Goal: Transaction & Acquisition: Purchase product/service

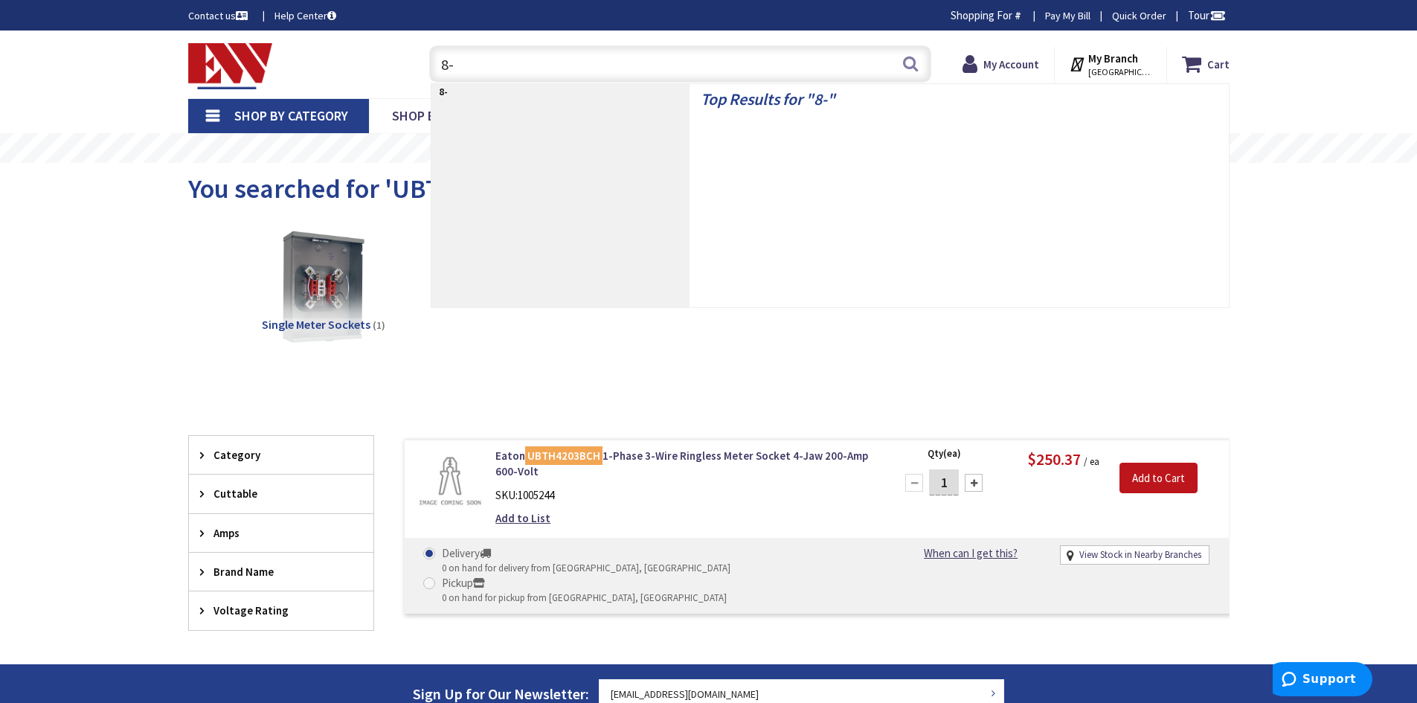
type input "8-3"
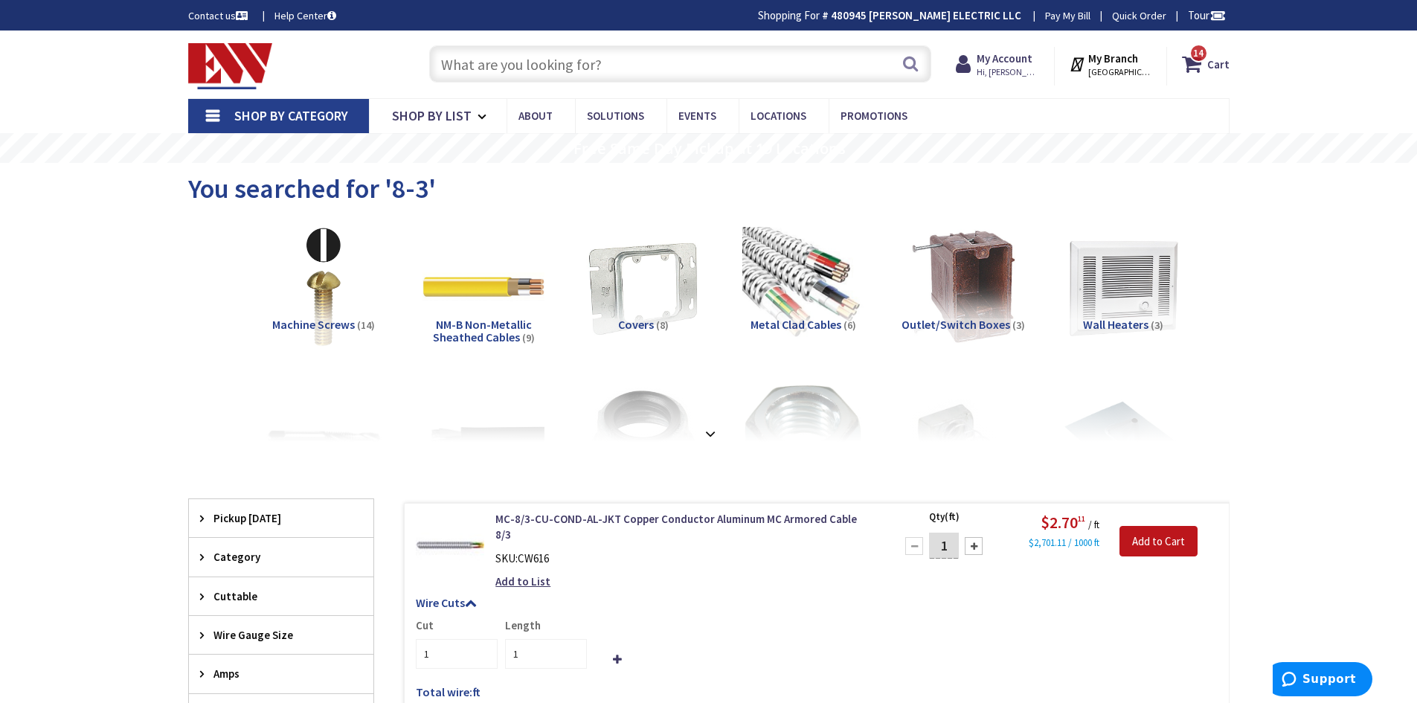
click at [507, 81] on input "text" at bounding box center [680, 63] width 502 height 37
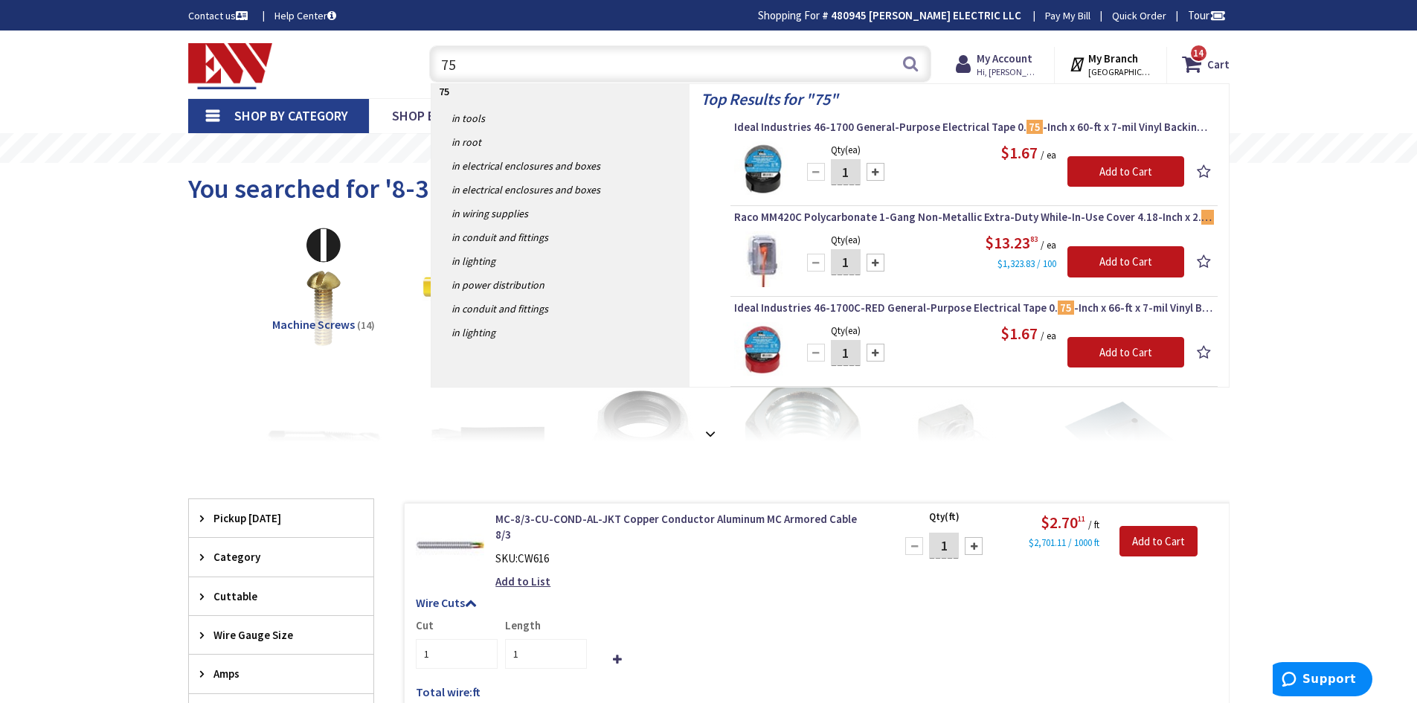
type input "7"
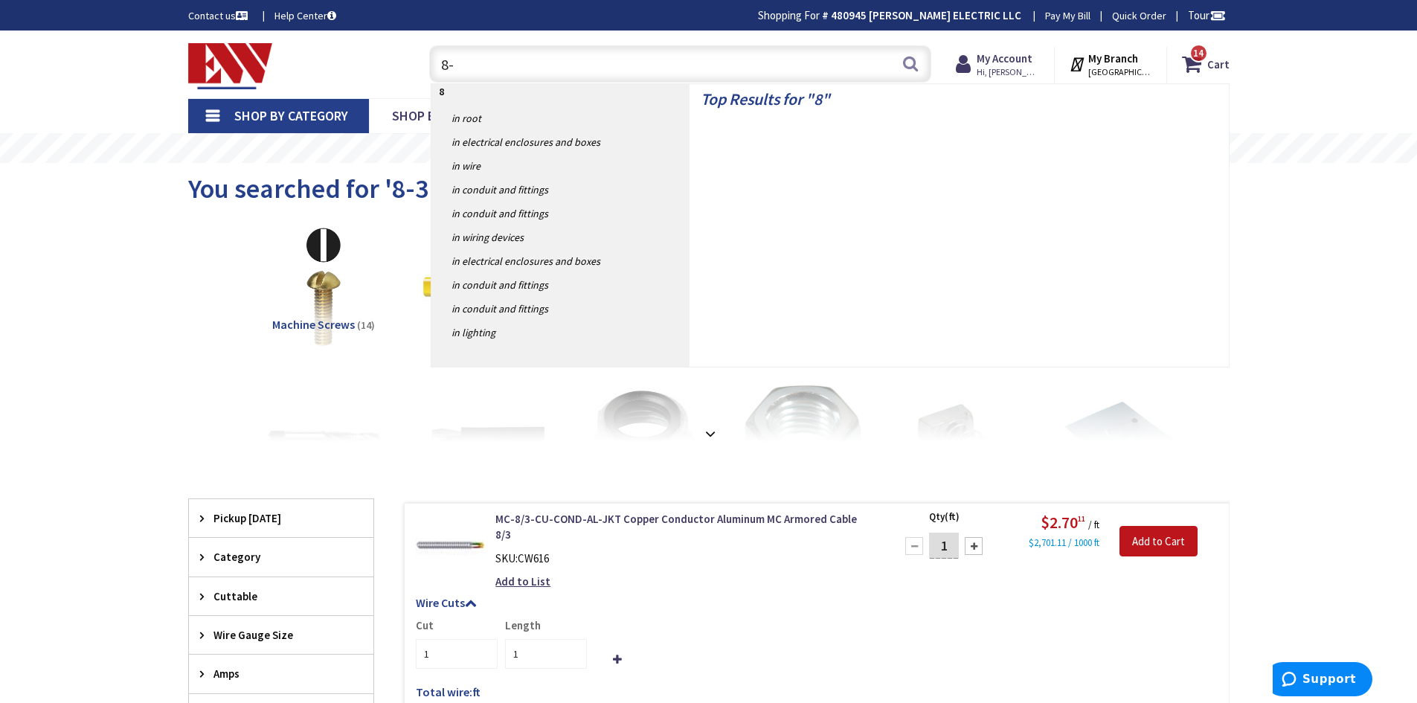
type input "8-3"
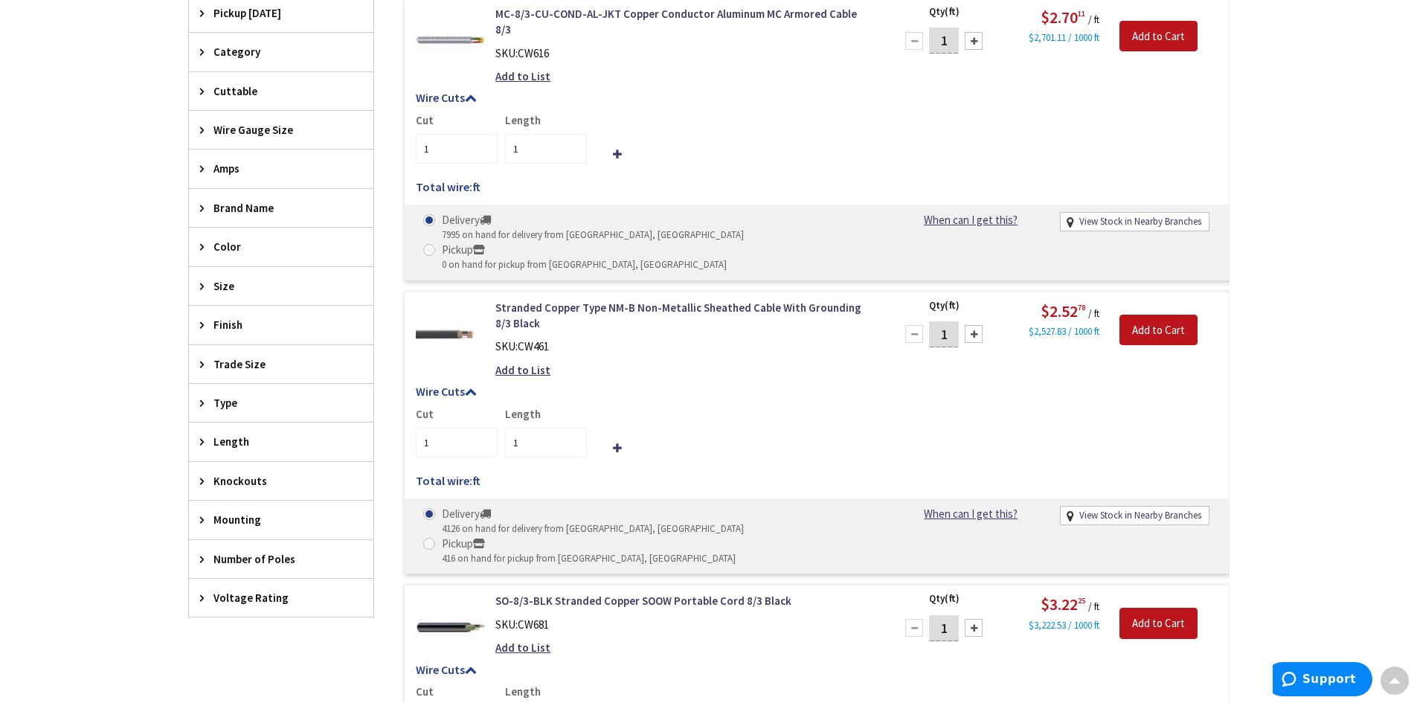
scroll to position [521, 0]
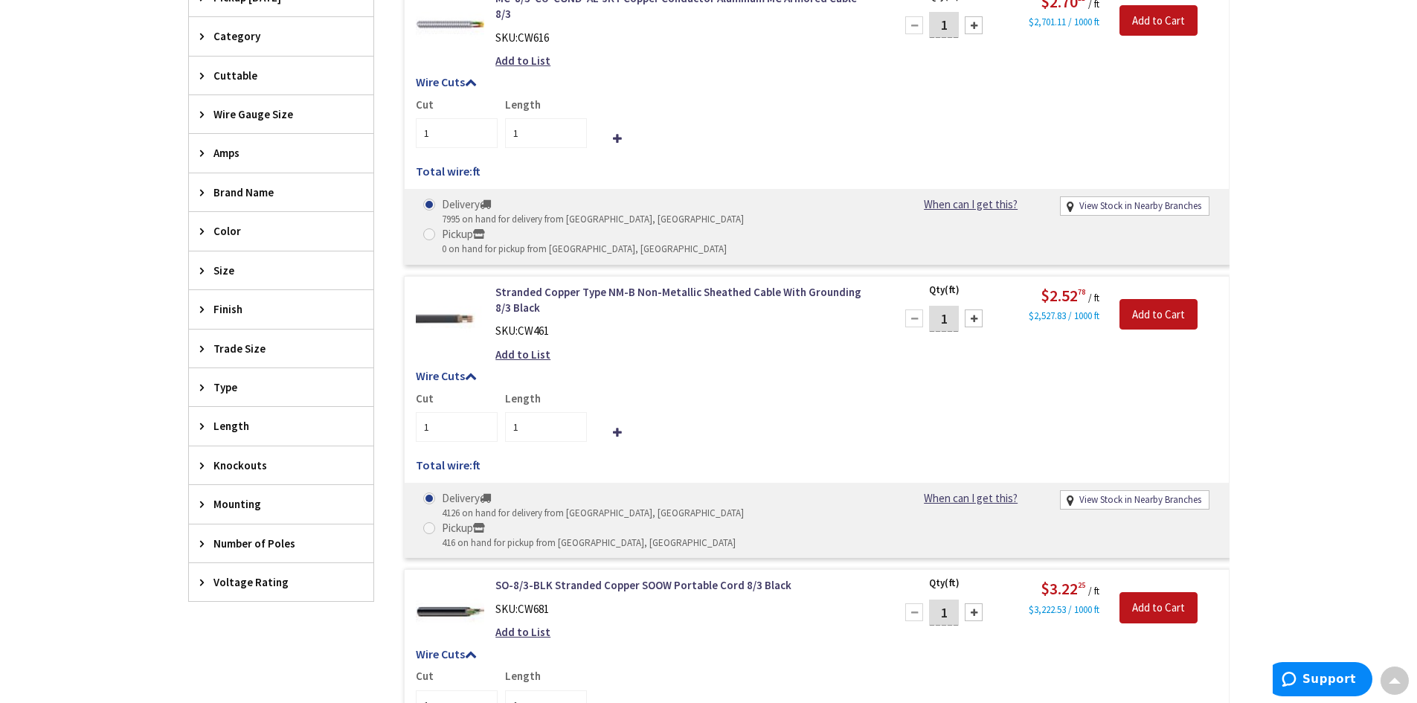
drag, startPoint x: 948, startPoint y: 269, endPoint x: 902, endPoint y: 257, distance: 47.6
click at [906, 304] on div "1" at bounding box center [943, 319] width 89 height 30
type input "75"
click at [845, 391] on div "Cut 1 Length 1" at bounding box center [817, 416] width 802 height 51
type input "75"
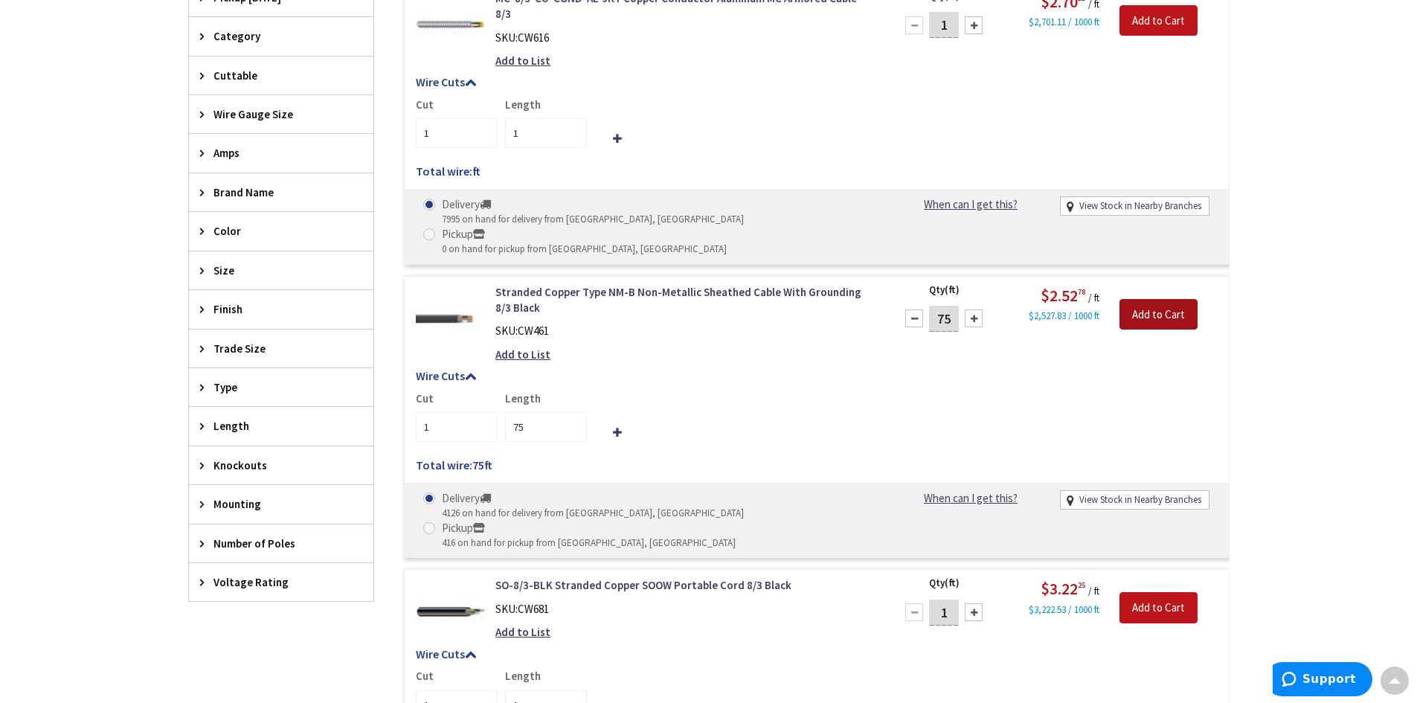
click at [1187, 299] on input "Add to Cart" at bounding box center [1159, 314] width 78 height 31
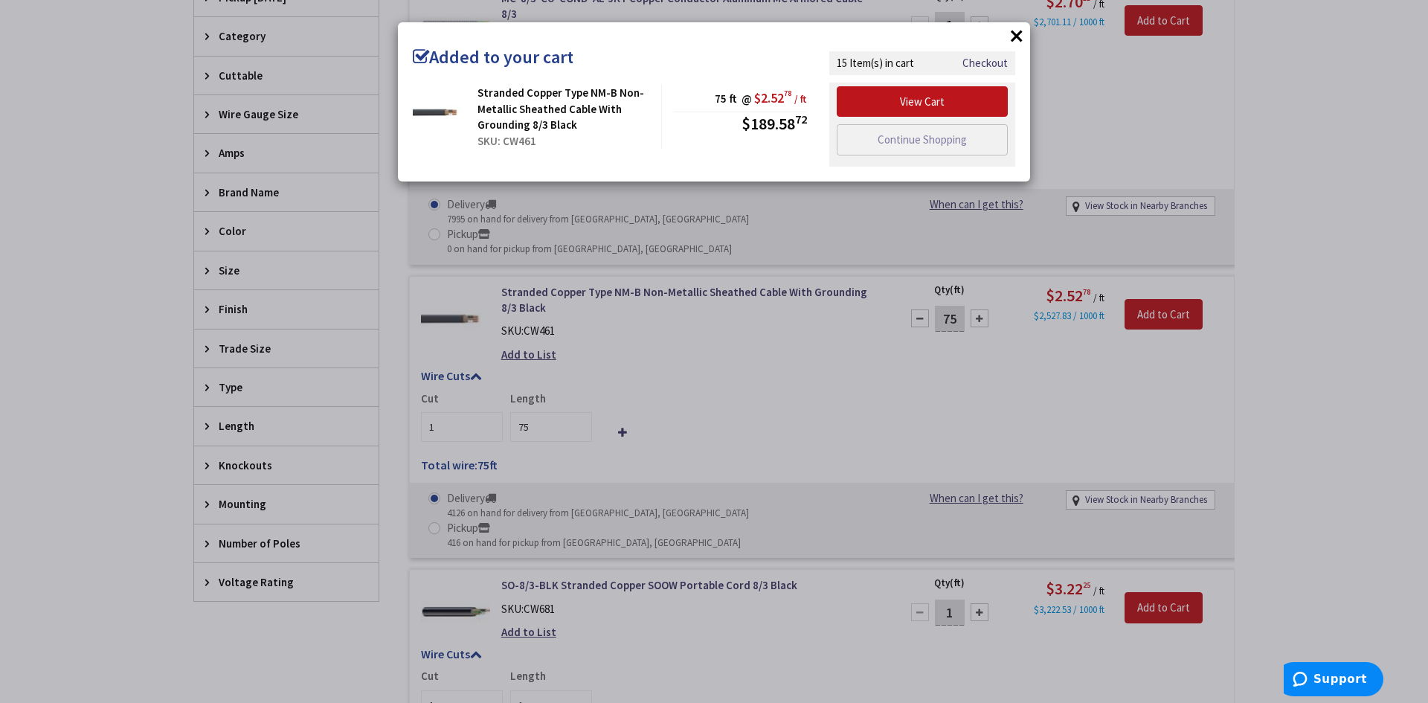
click at [1017, 44] on button "×" at bounding box center [1017, 36] width 22 height 22
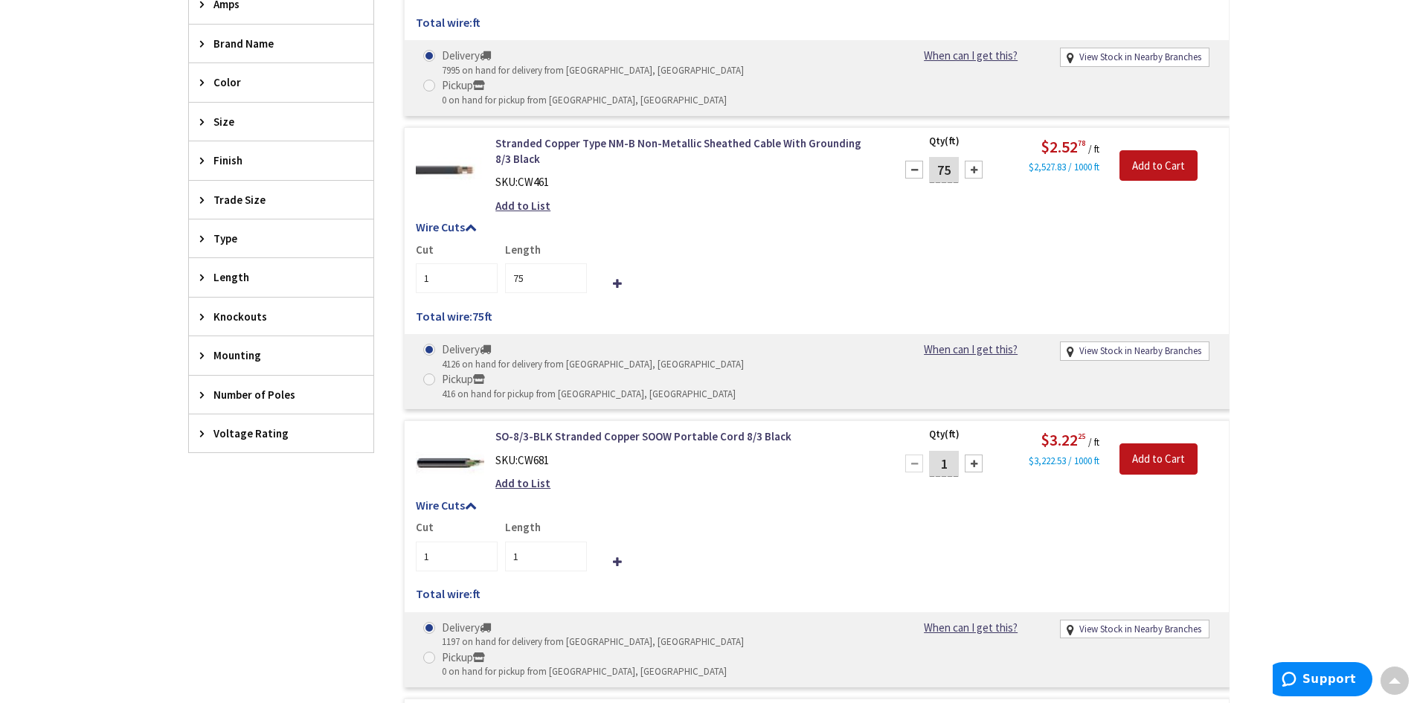
scroll to position [0, 0]
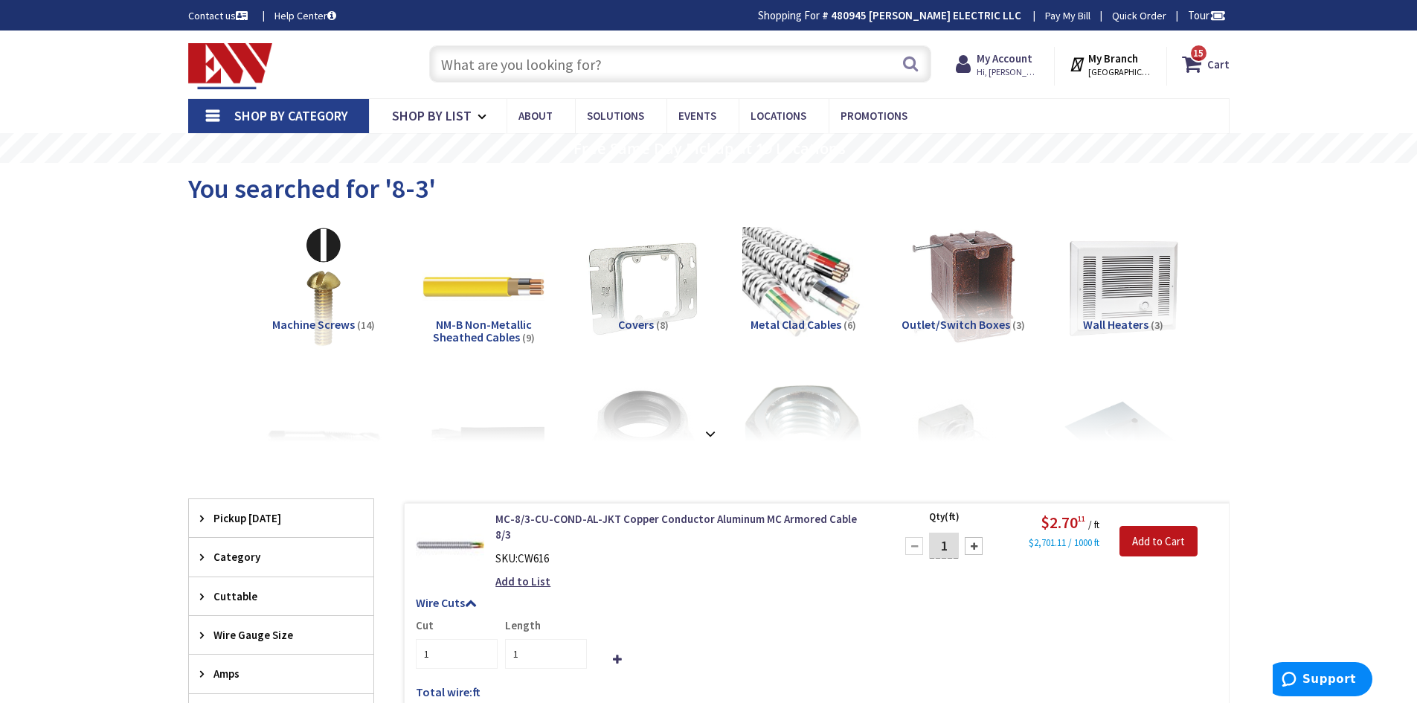
click at [604, 63] on input "text" at bounding box center [680, 63] width 502 height 37
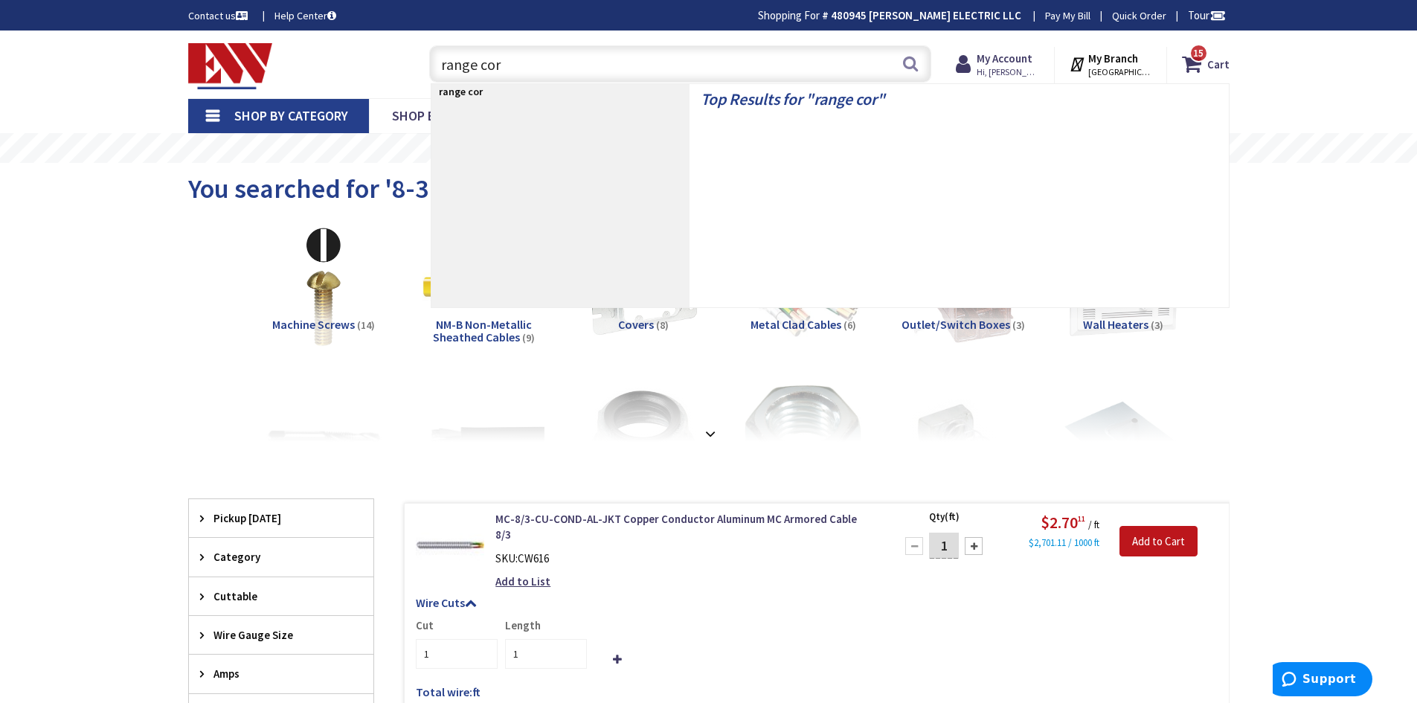
type input "range cord"
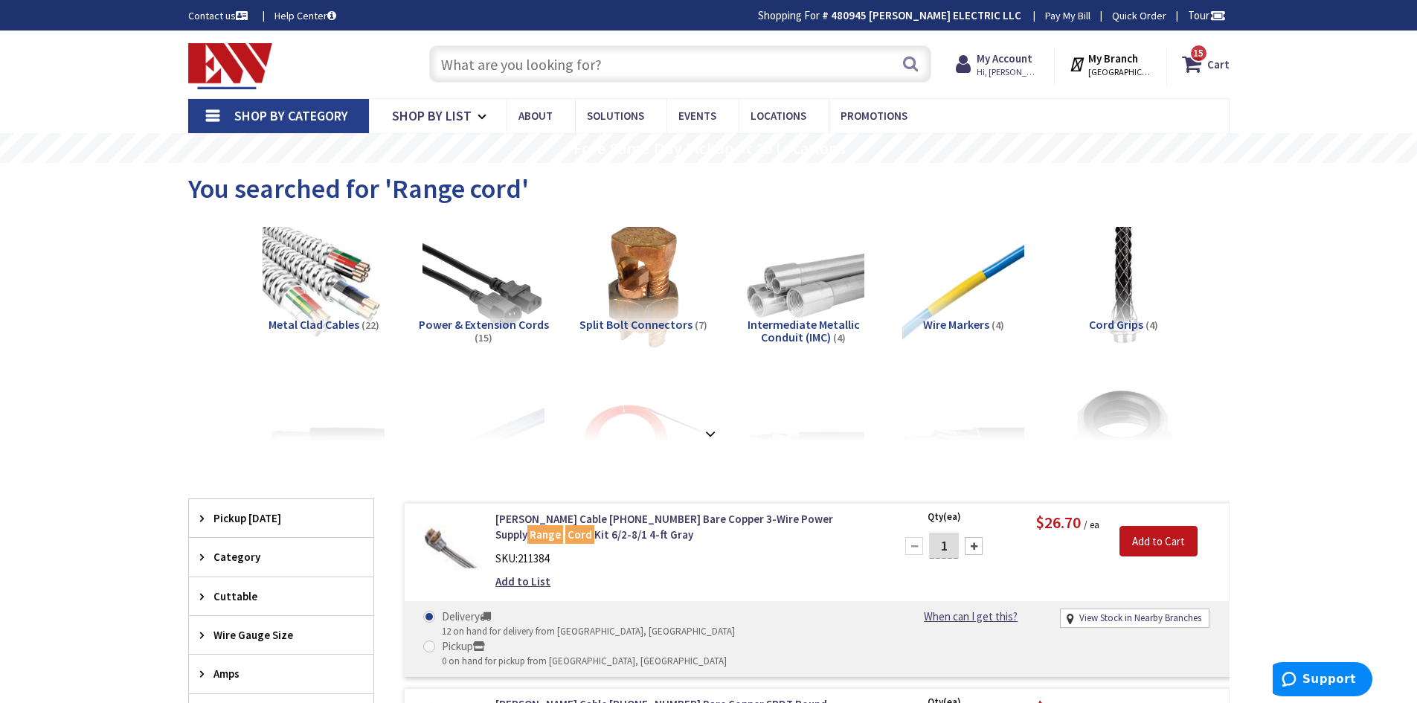
click at [587, 73] on input "text" at bounding box center [680, 63] width 502 height 37
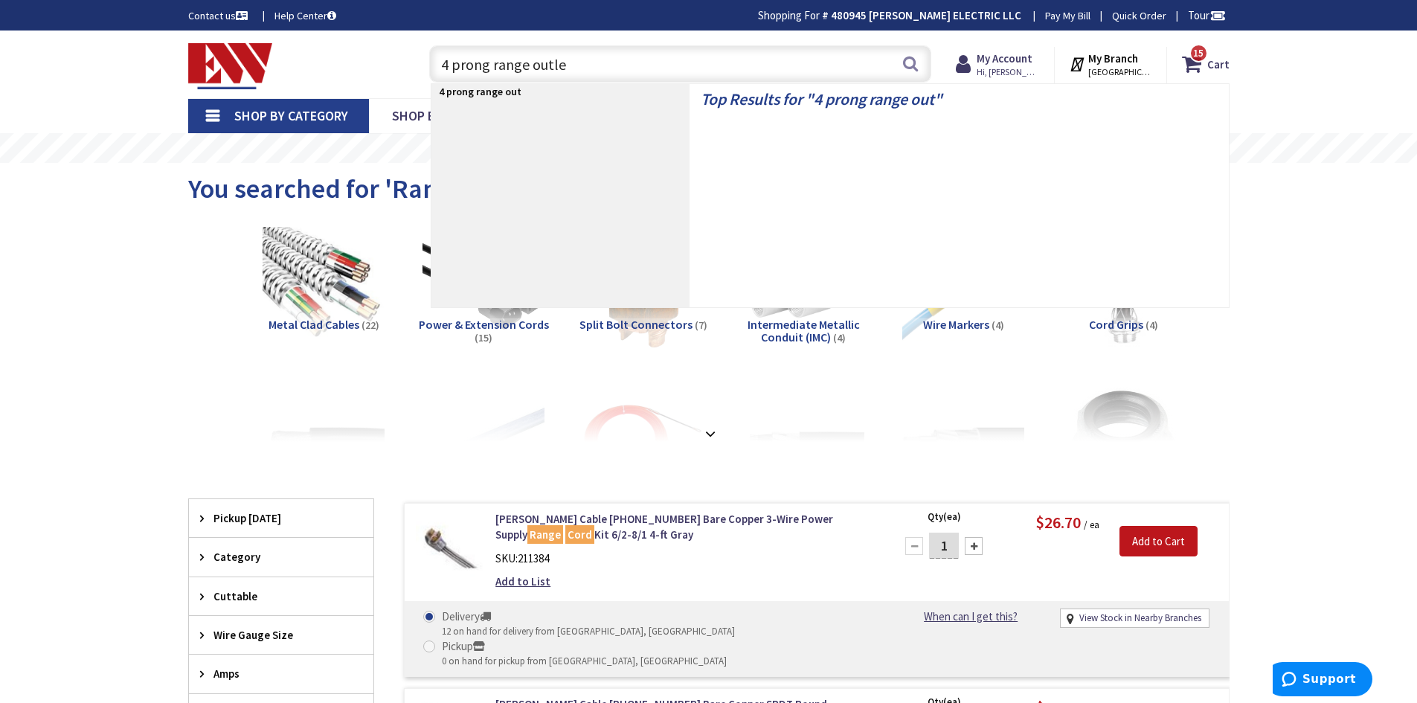
type input "4 prong range outlet"
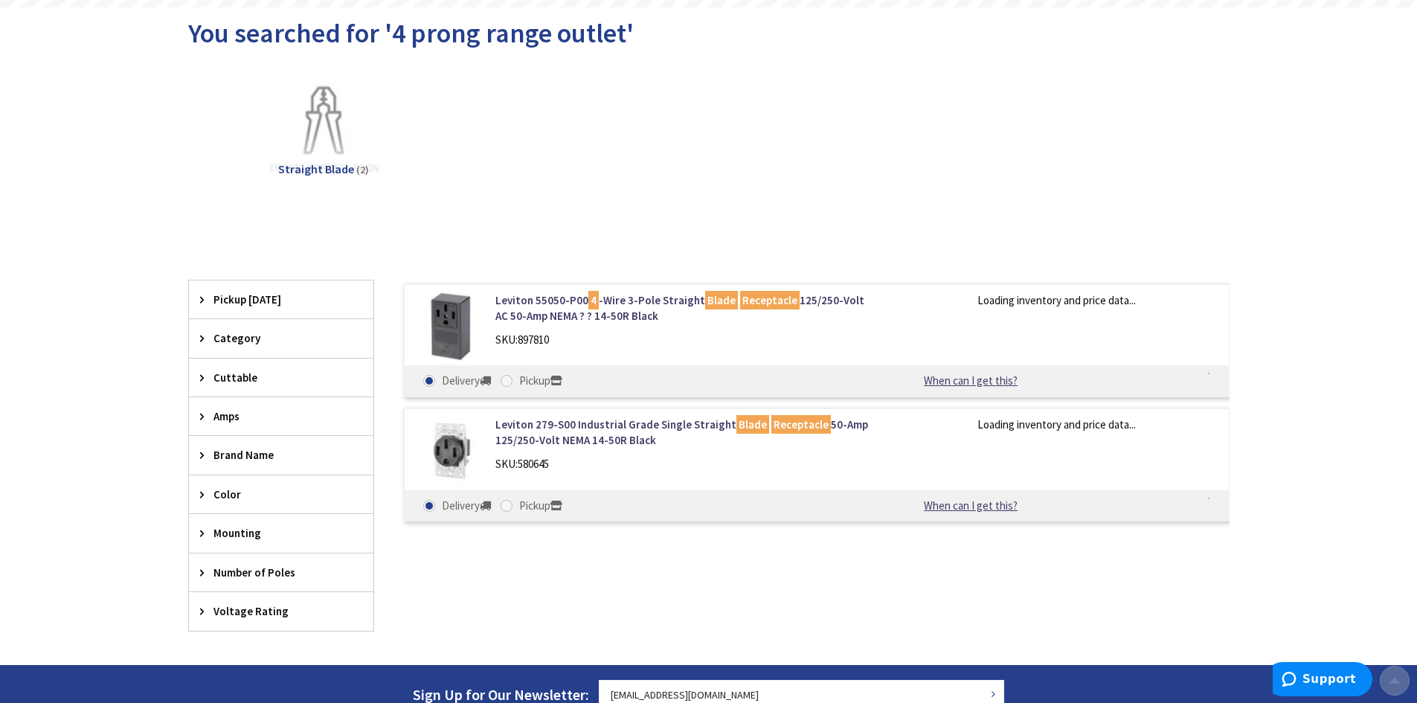
scroll to position [298, 0]
